Goal: Information Seeking & Learning: Learn about a topic

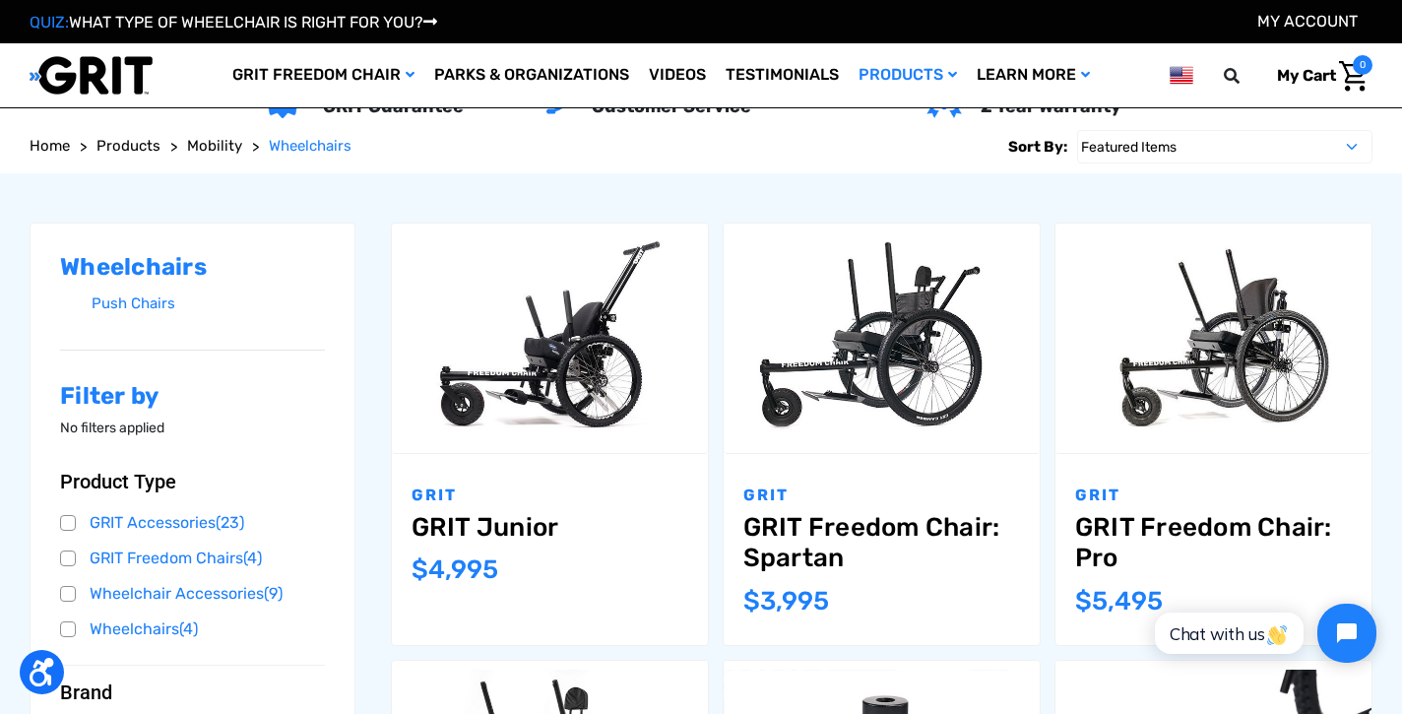
scroll to position [198, 0]
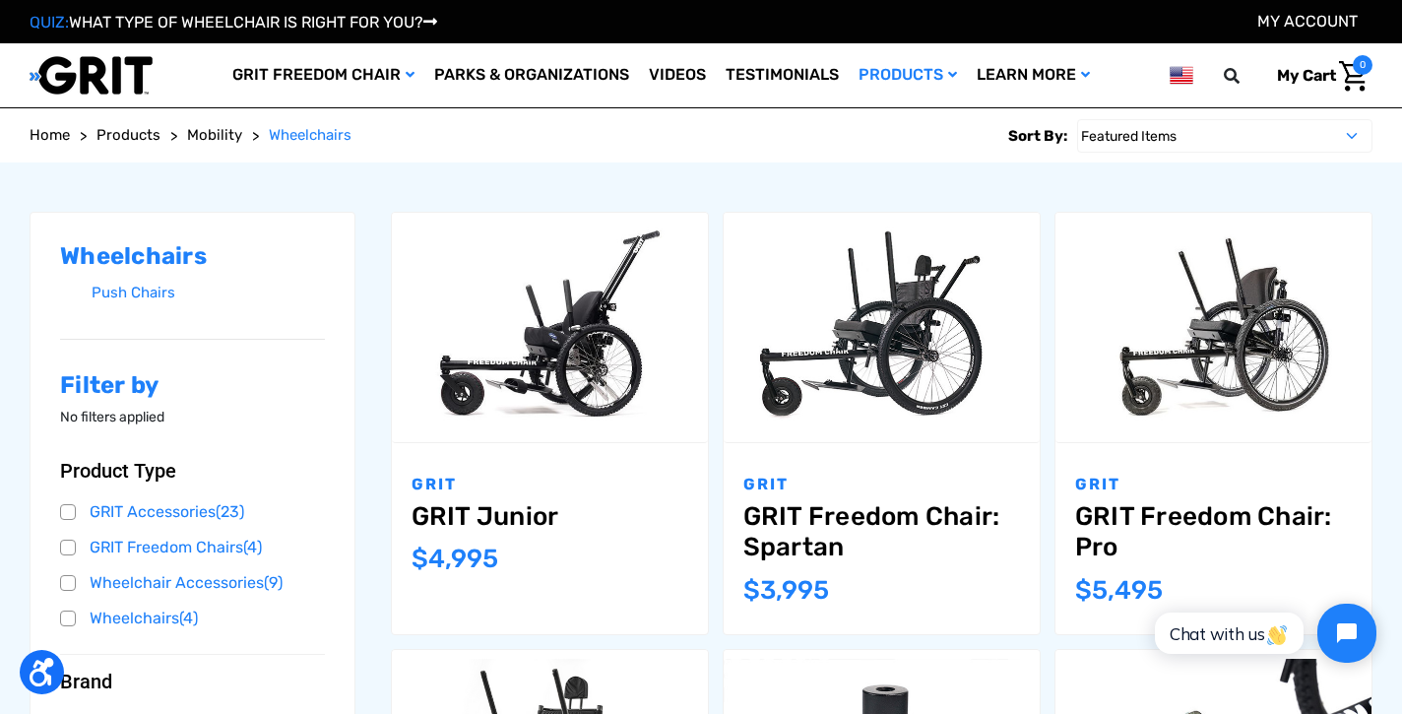
click at [811, 527] on link "GRIT Freedom Chair: Spartan" at bounding box center [881, 531] width 277 height 61
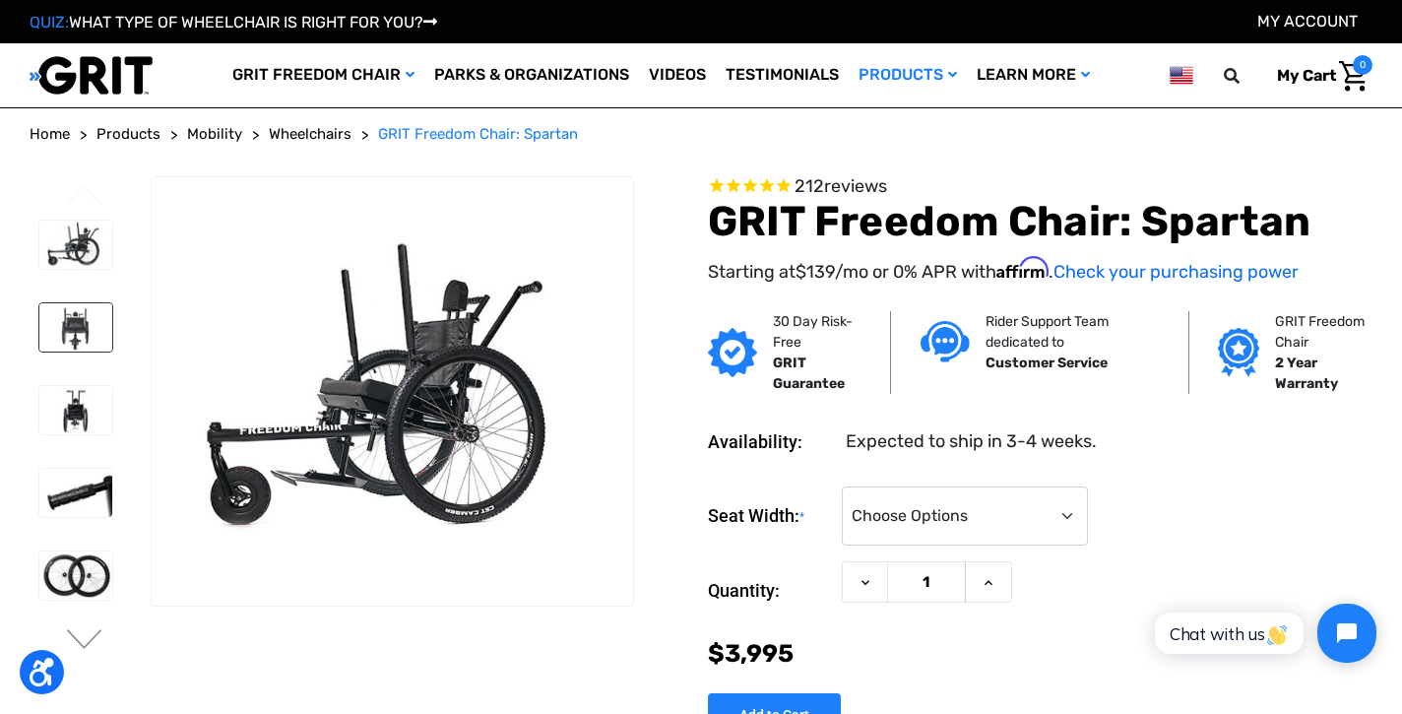
click at [53, 317] on img at bounding box center [75, 327] width 73 height 48
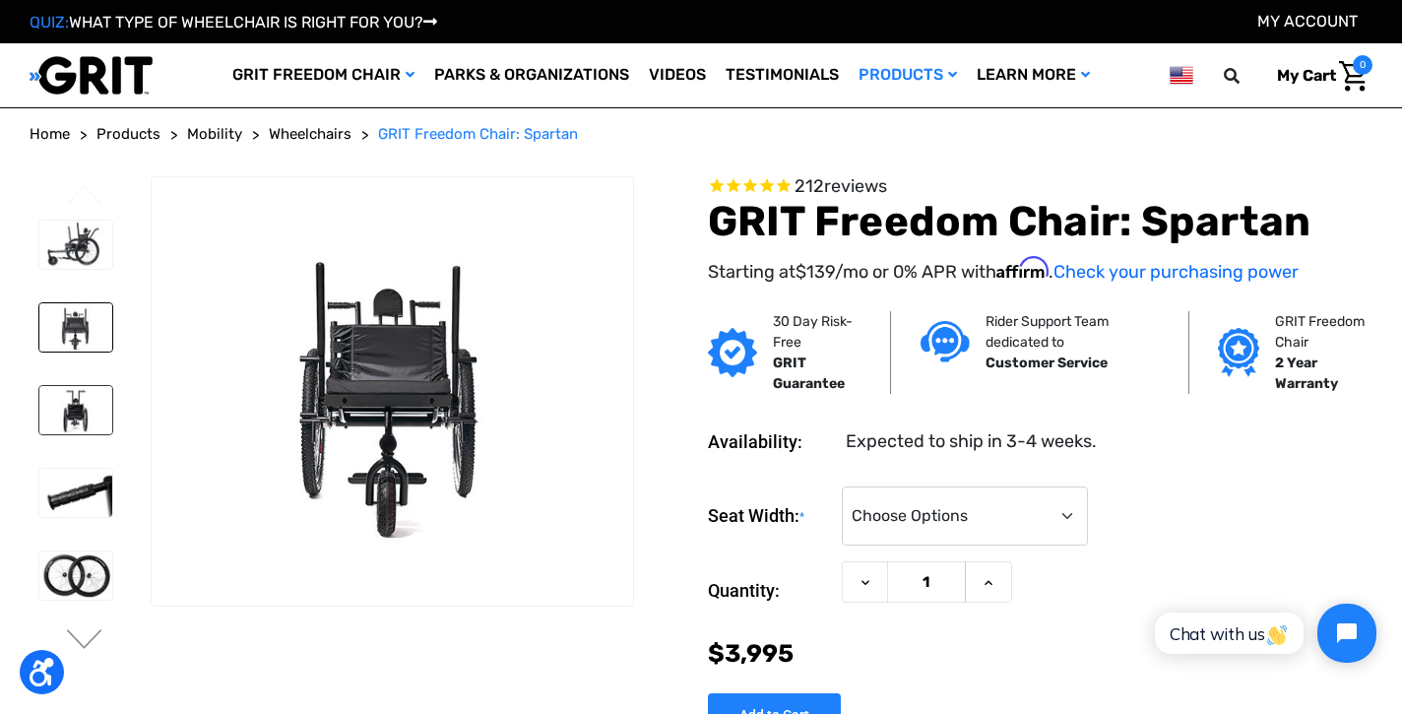
click at [66, 408] on img at bounding box center [75, 410] width 73 height 48
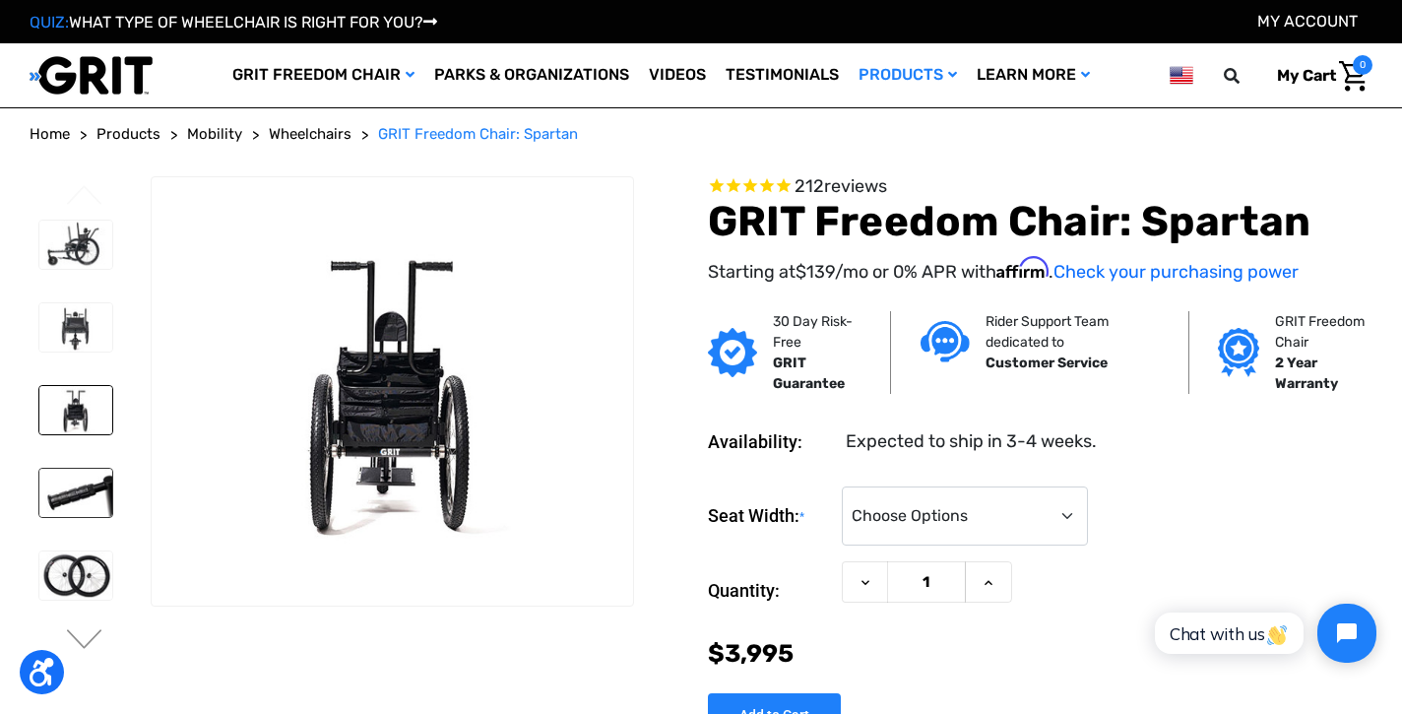
click at [70, 490] on img at bounding box center [75, 493] width 73 height 48
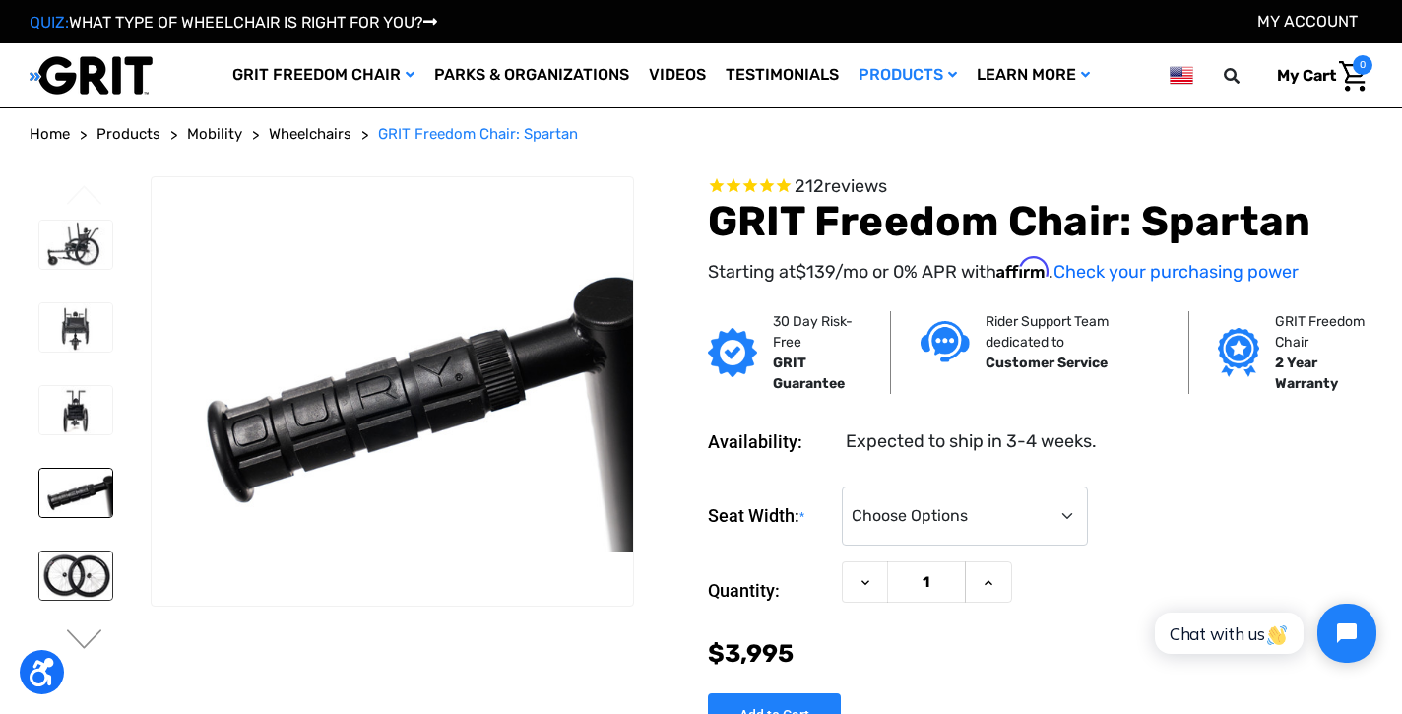
click at [69, 578] on img at bounding box center [75, 575] width 73 height 48
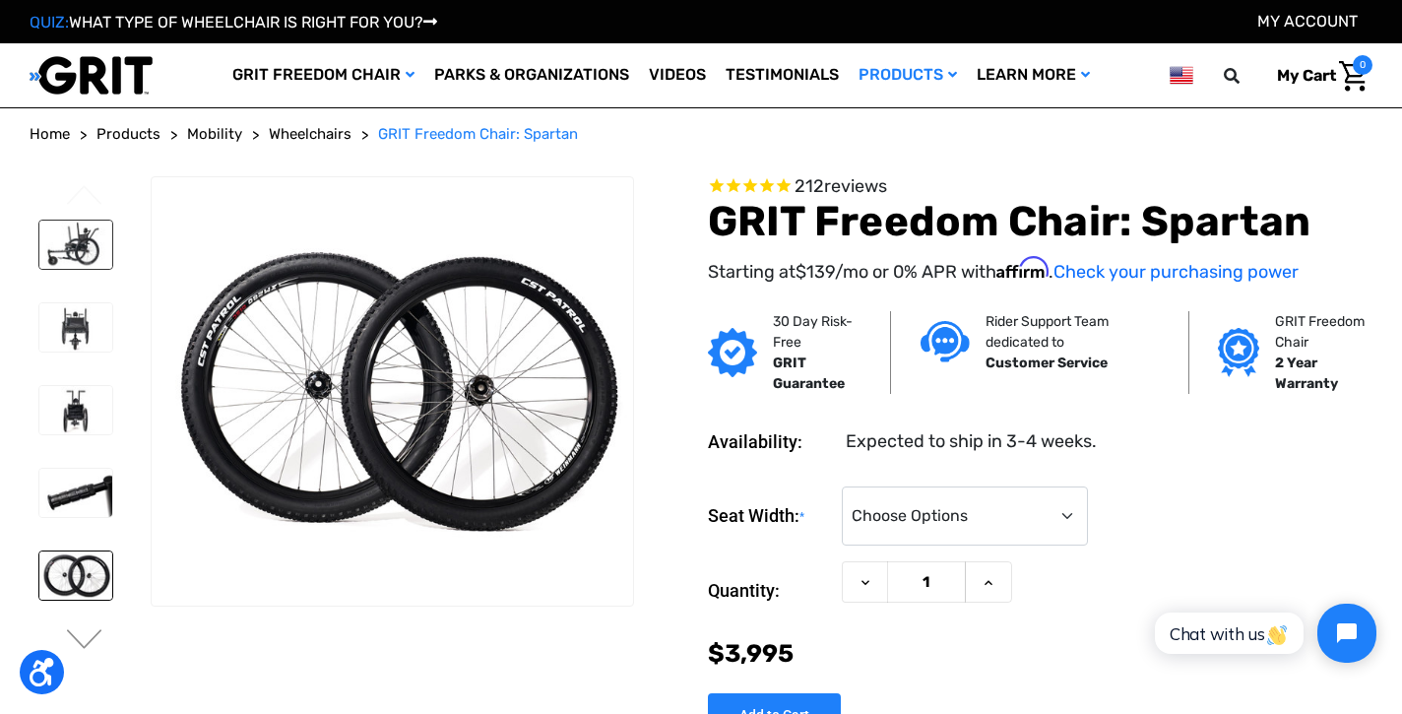
click at [62, 247] on img at bounding box center [75, 245] width 73 height 48
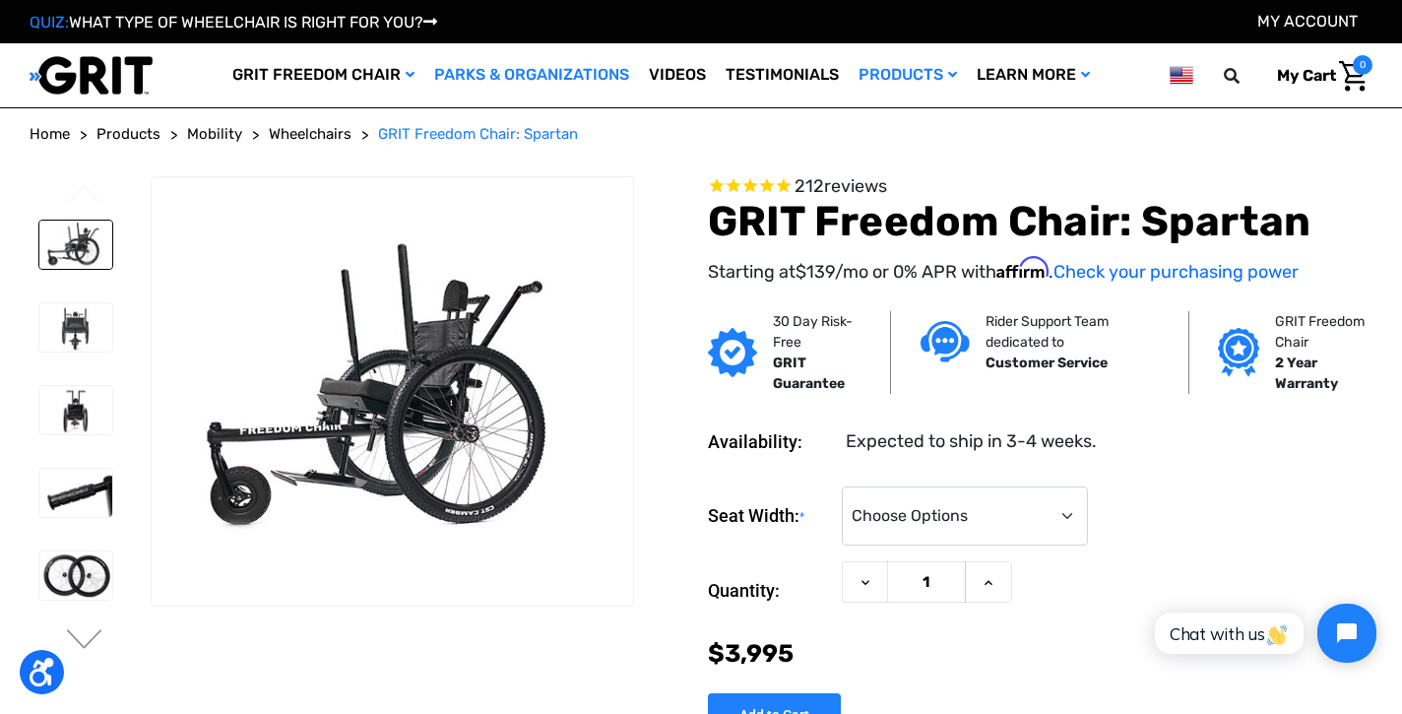
click at [500, 76] on link "Parks & Organizations" at bounding box center [531, 75] width 215 height 64
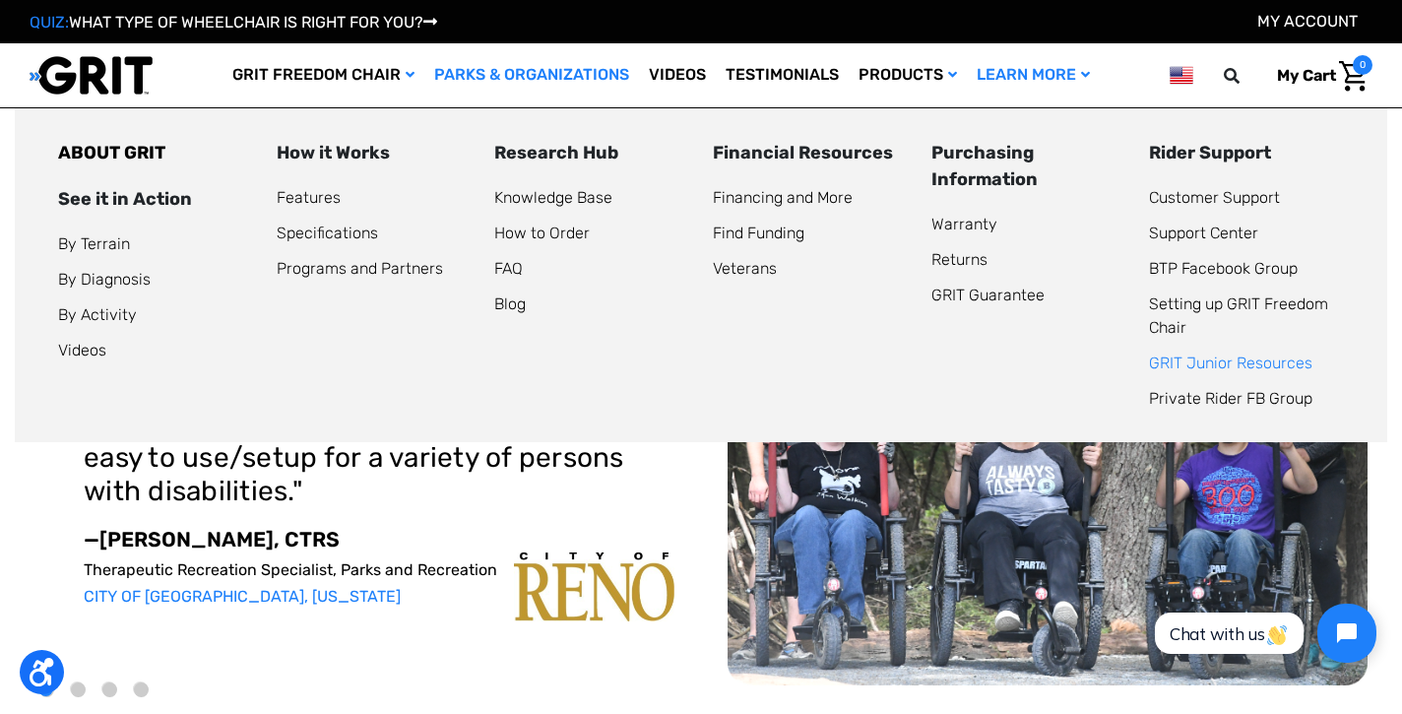
click at [1182, 367] on link "GRIT Junior Resources" at bounding box center [1230, 362] width 163 height 19
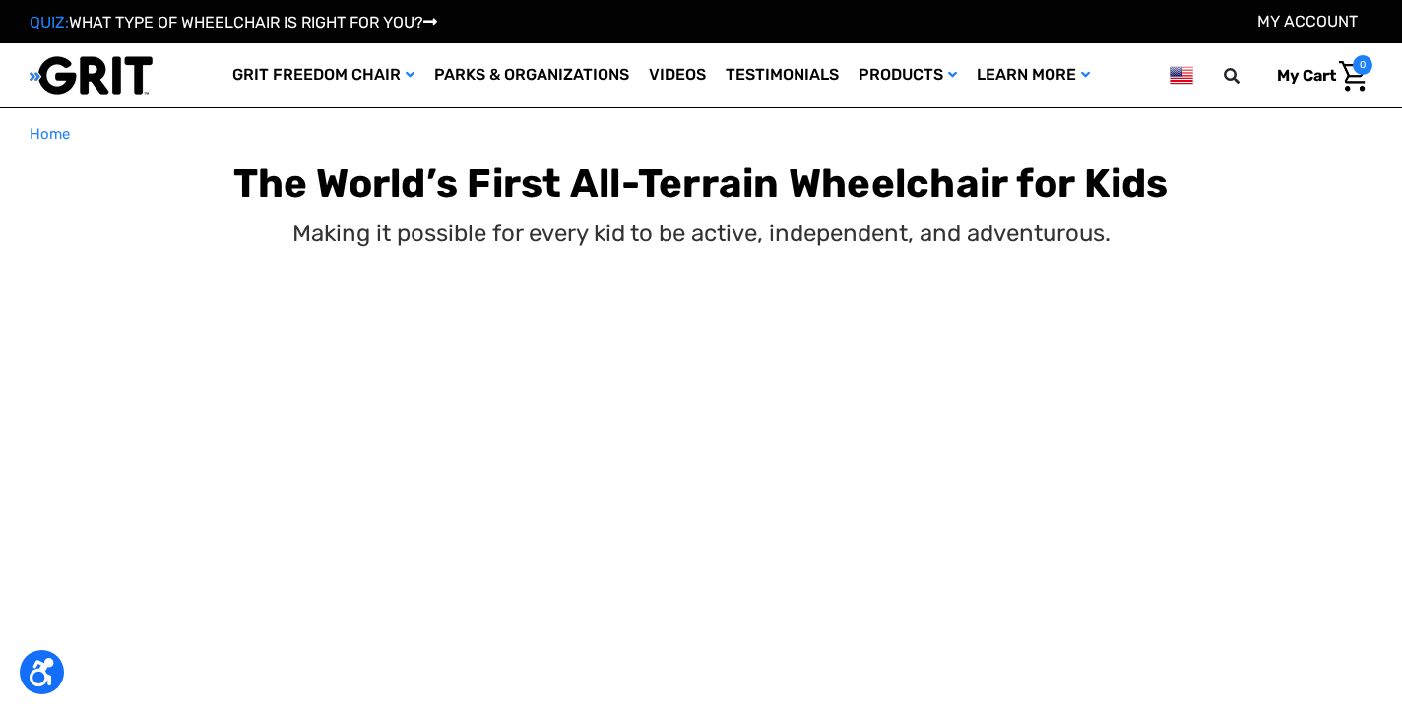
select select "US"
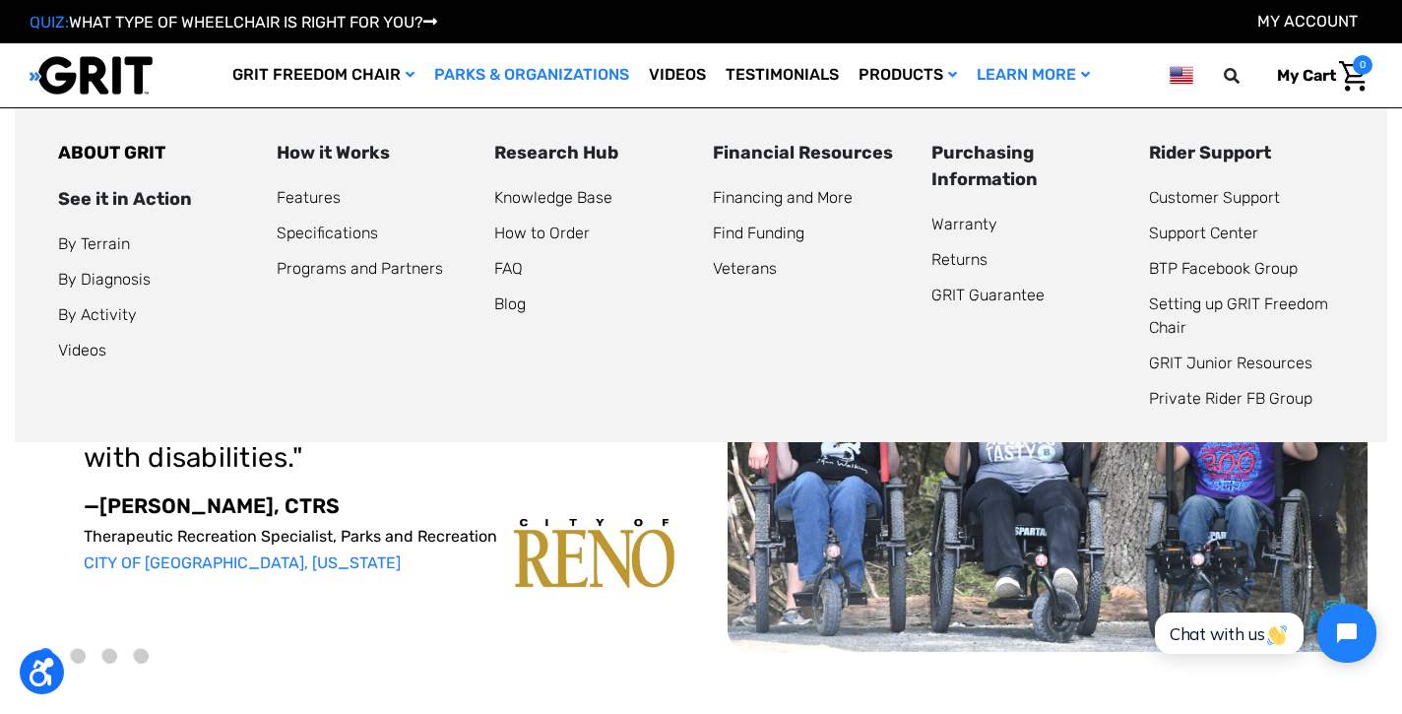
scroll to position [29, 0]
